Goal: Information Seeking & Learning: Learn about a topic

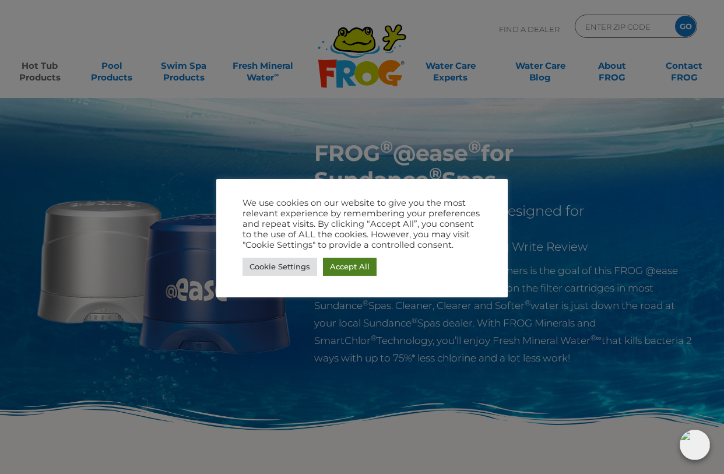
click at [342, 264] on link "Accept All" at bounding box center [350, 267] width 54 height 18
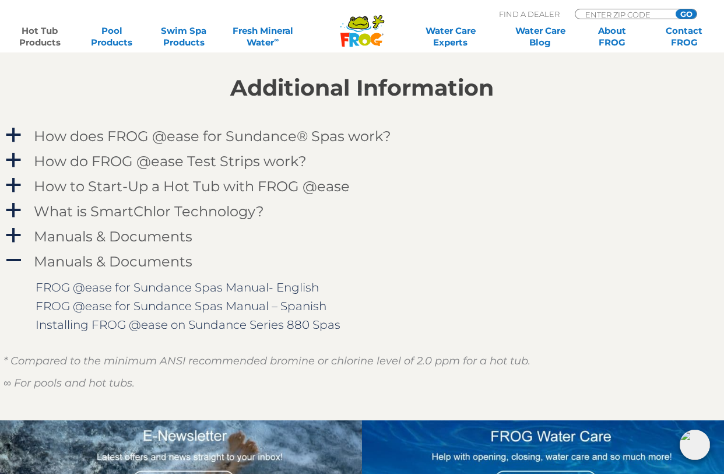
scroll to position [1147, 0]
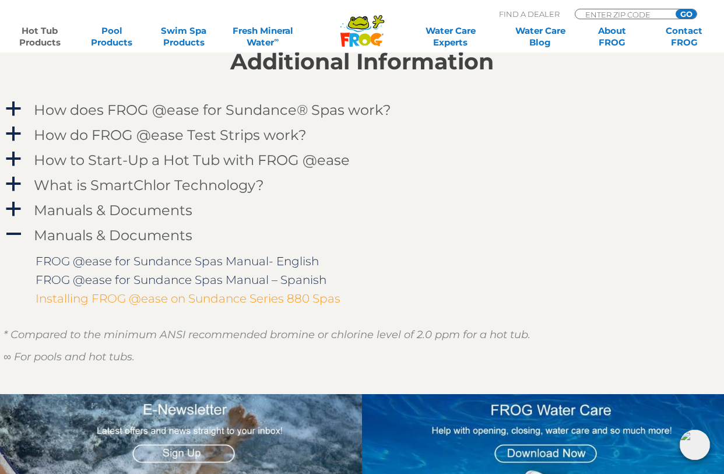
click at [319, 305] on link "Installing FROG @ease on Sundance Series 880 Spas" at bounding box center [188, 298] width 305 height 14
click at [226, 191] on h4 "What is SmartChlor Technology?" at bounding box center [149, 185] width 230 height 16
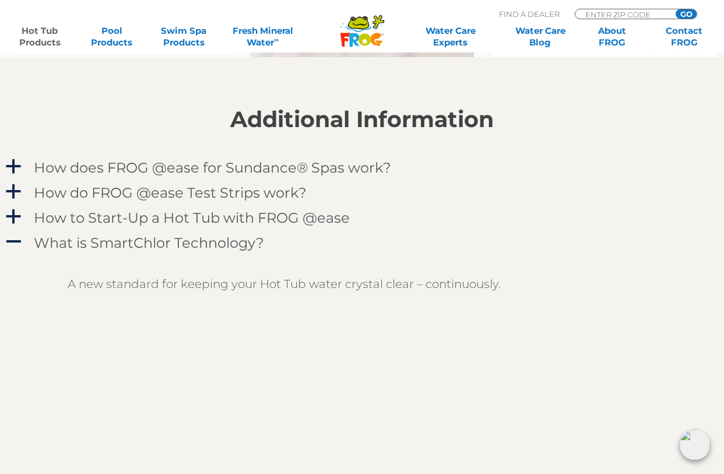
scroll to position [1072, 0]
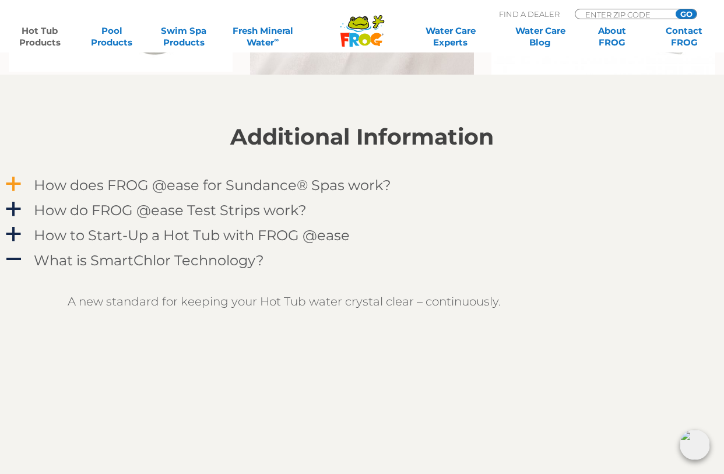
click at [221, 189] on h4 "How does FROG @ease for Sundance® Spas work?" at bounding box center [212, 185] width 357 height 16
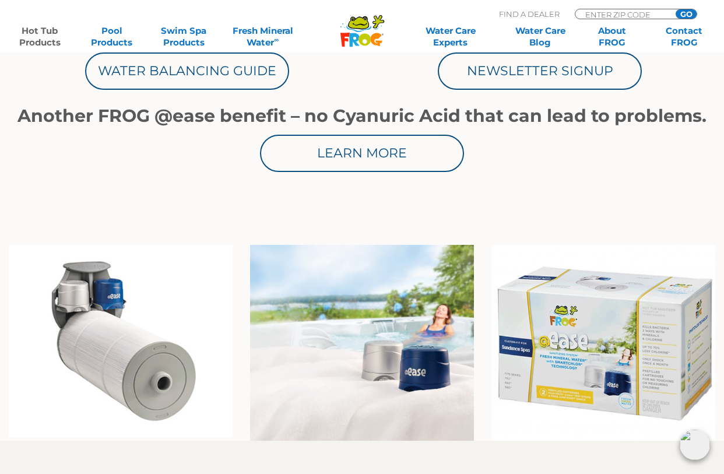
scroll to position [572, 0]
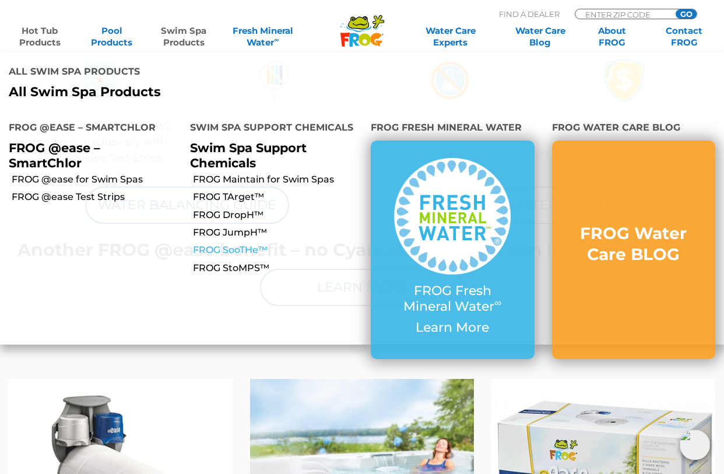
click at [242, 244] on link "FROG SooTHe™" at bounding box center [278, 250] width 170 height 13
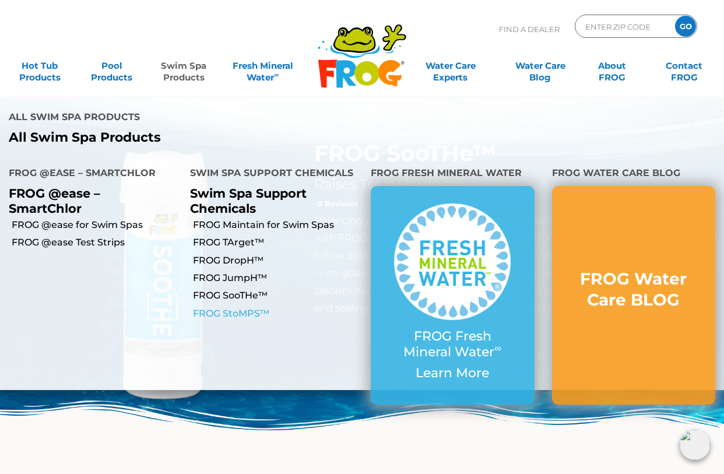
click at [233, 307] on link "FROG StoMPS™" at bounding box center [278, 313] width 170 height 13
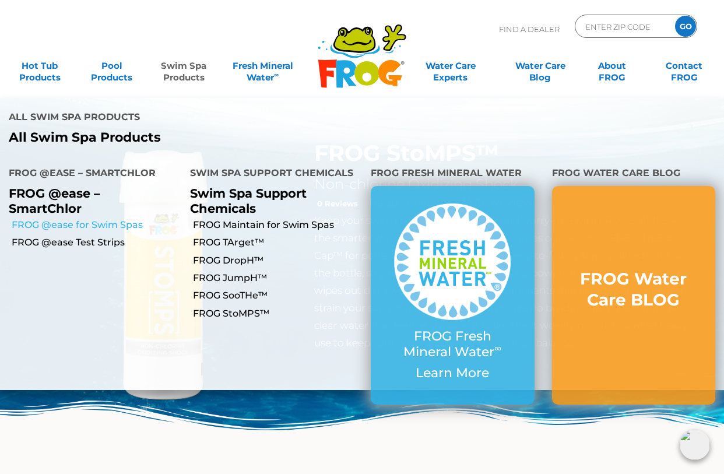
click at [95, 219] on link "FROG @ease for Swim Spas" at bounding box center [97, 225] width 170 height 13
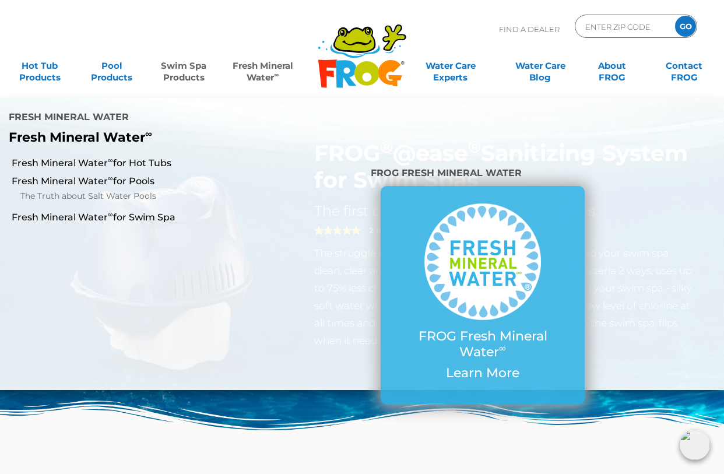
click at [264, 78] on link "Fresh Mineral Water ∞" at bounding box center [263, 65] width 70 height 23
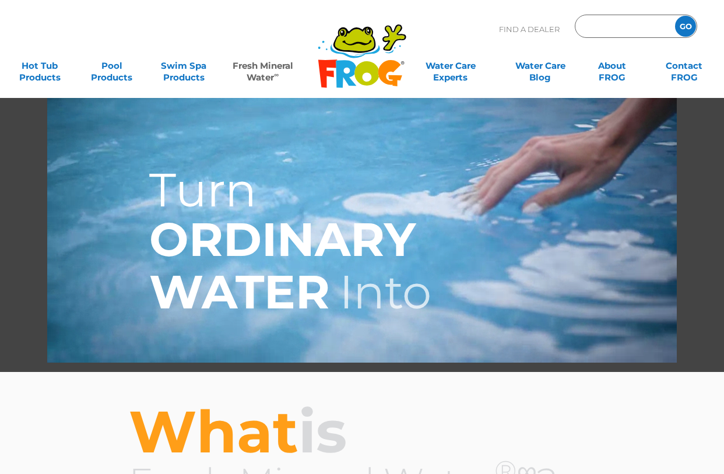
click at [592, 24] on input "Zip Code Form" at bounding box center [623, 26] width 79 height 17
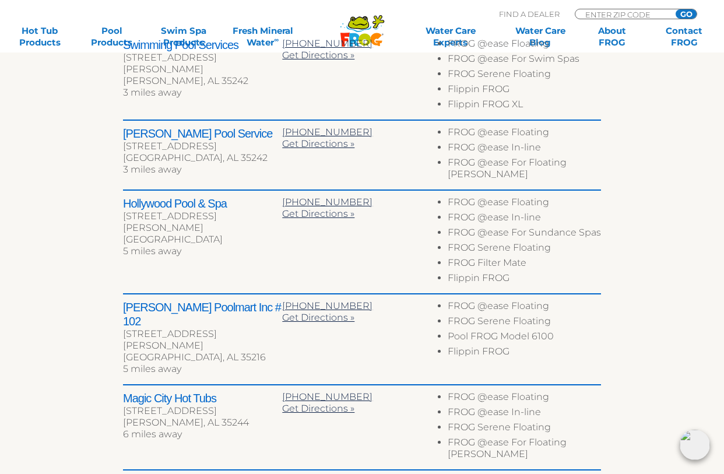
scroll to position [518, 0]
